Goal: Find specific page/section: Find specific page/section

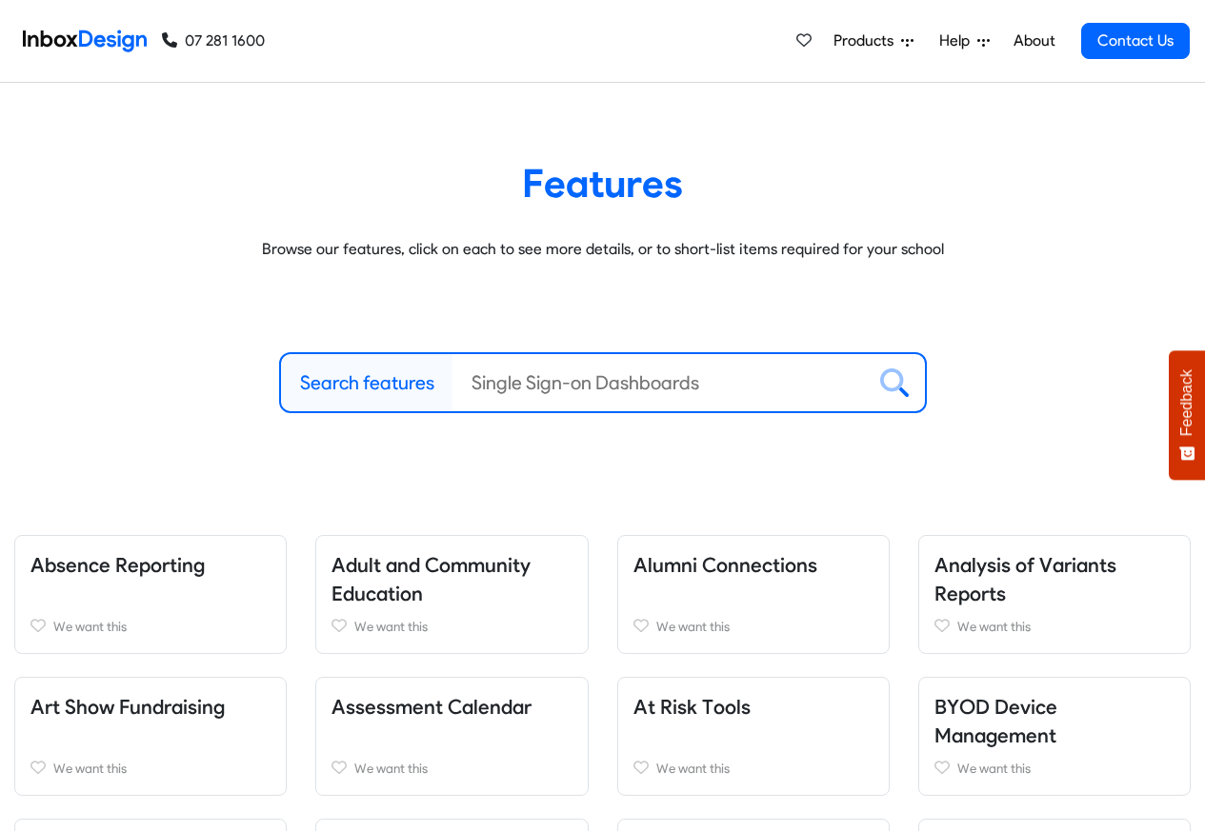
click at [369, 382] on label "Search features" at bounding box center [367, 383] width 134 height 29
click at [452, 382] on input "Search features" at bounding box center [658, 382] width 412 height 57
paste input "Bespoke"
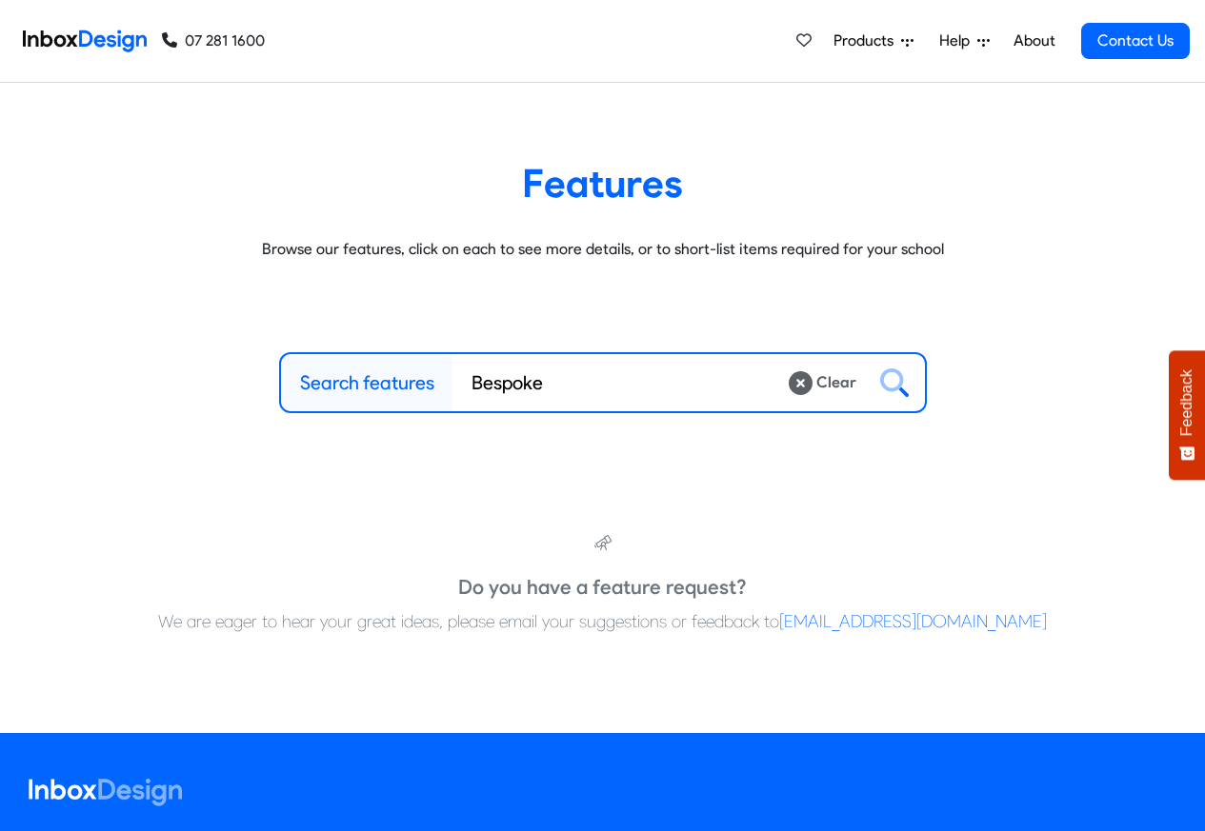
type input "Bespoke"
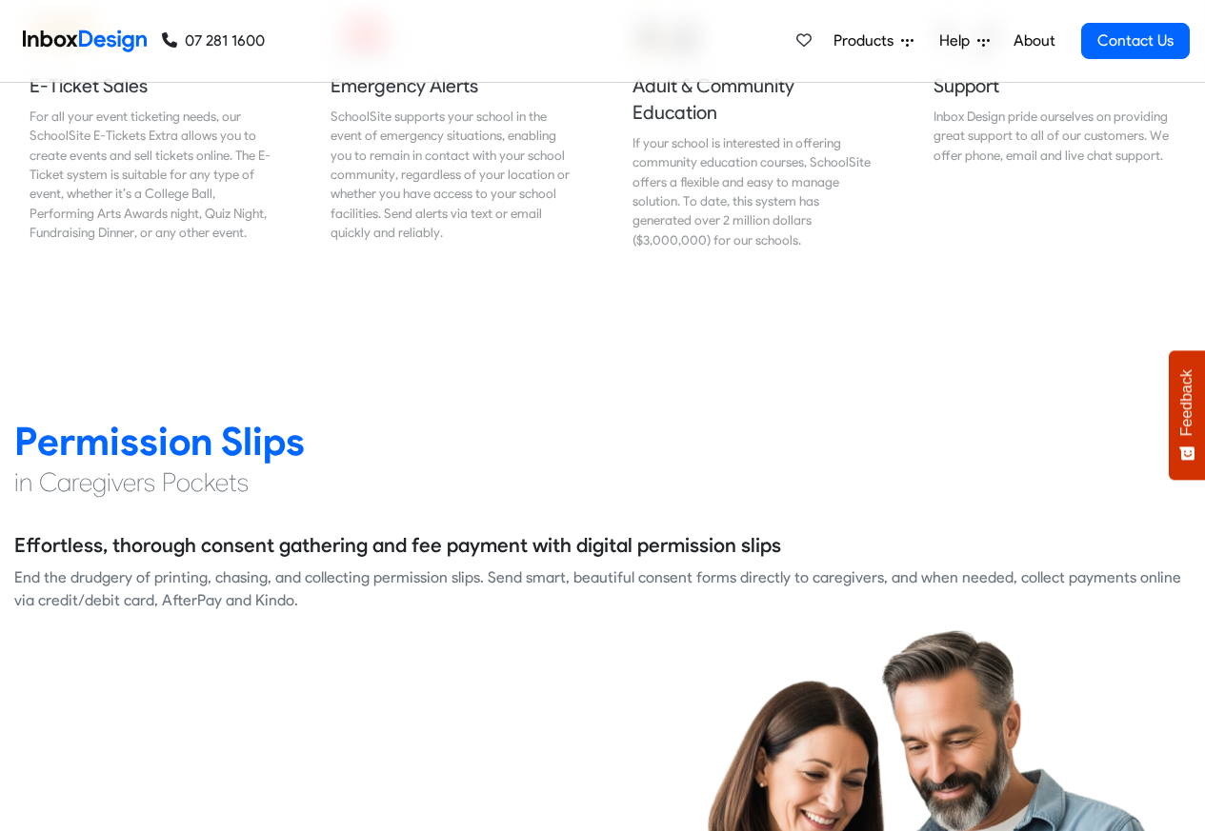
scroll to position [2400, 0]
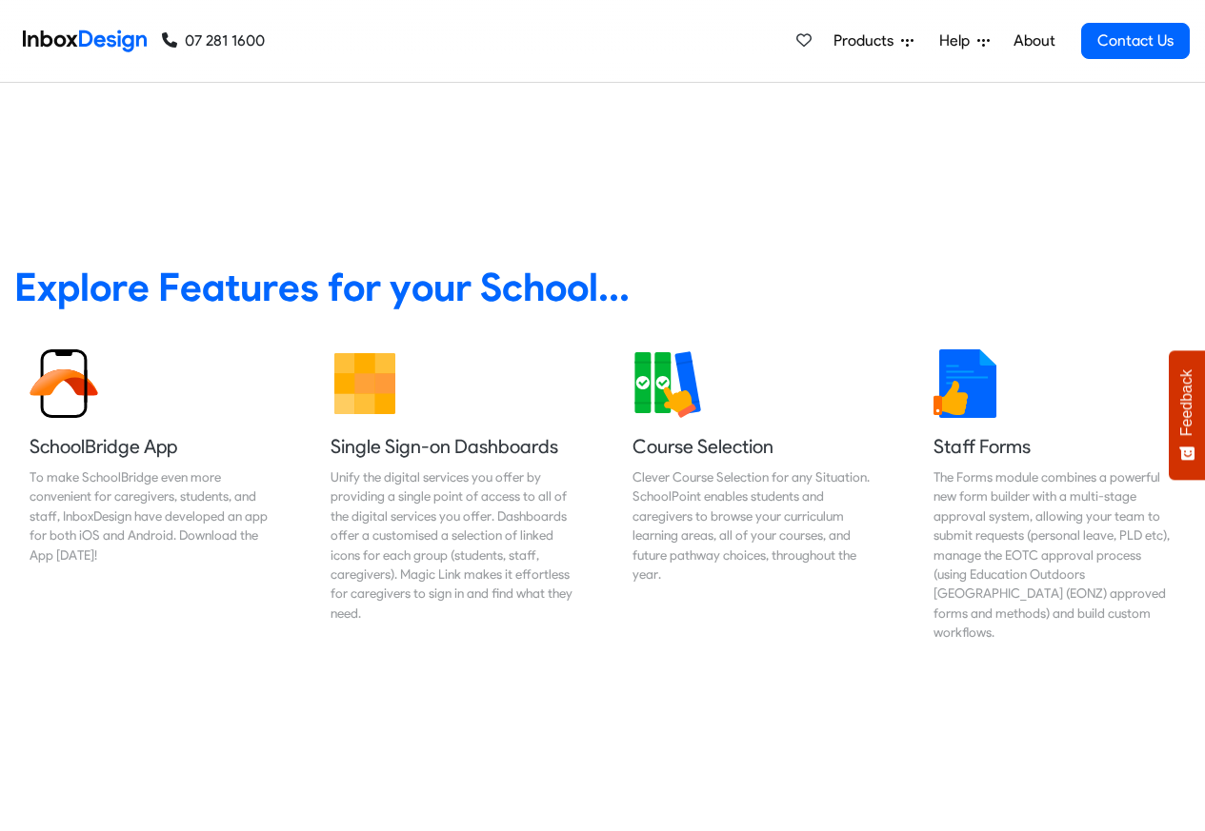
scroll to position [686, 0]
